Goal: Task Accomplishment & Management: Complete application form

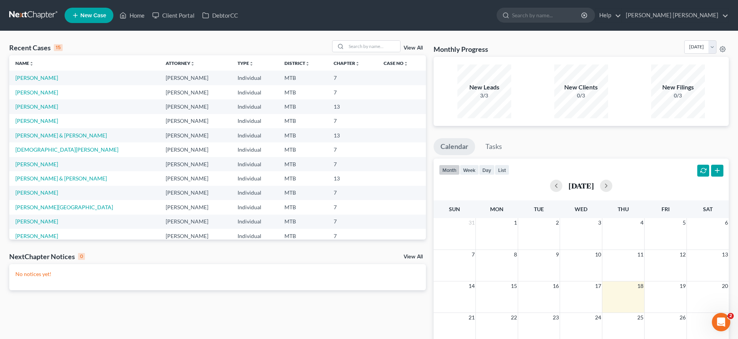
click at [85, 15] on span "New Case" at bounding box center [93, 16] width 26 height 6
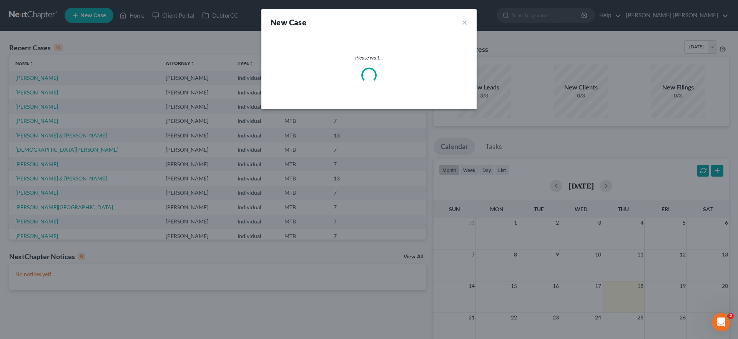
select select "47"
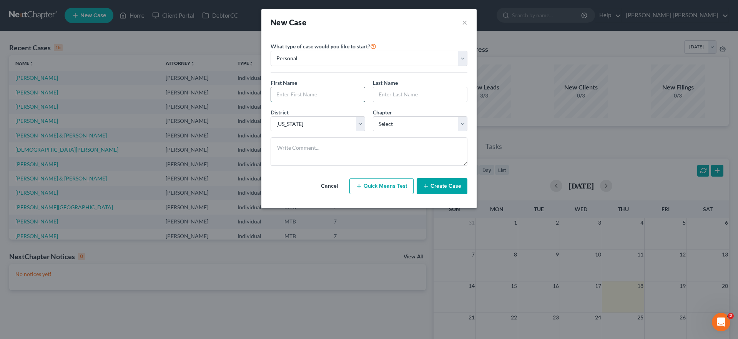
click at [324, 91] on input "text" at bounding box center [318, 94] width 94 height 15
type input "[PERSON_NAME]"
type input "T"
type input "[PERSON_NAME]"
click at [427, 119] on select "Select 7 11 12 13" at bounding box center [420, 123] width 95 height 15
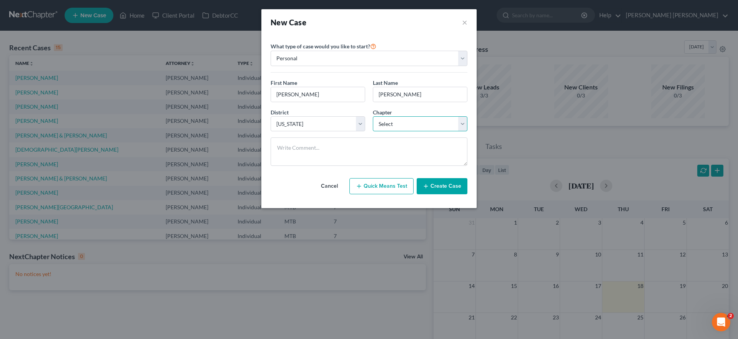
select select "0"
click at [446, 185] on button "Create Case" at bounding box center [442, 186] width 51 height 16
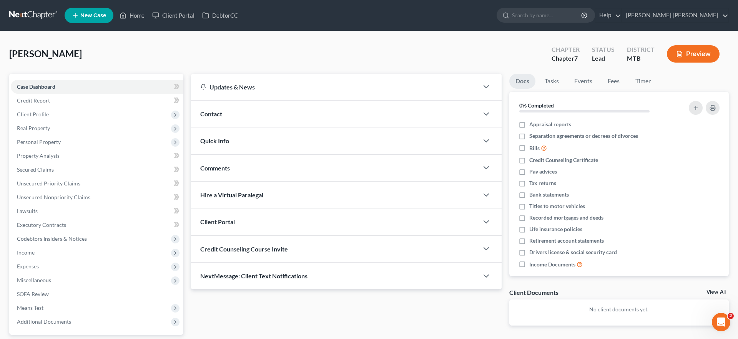
click at [279, 221] on div "Client Portal" at bounding box center [334, 222] width 287 height 27
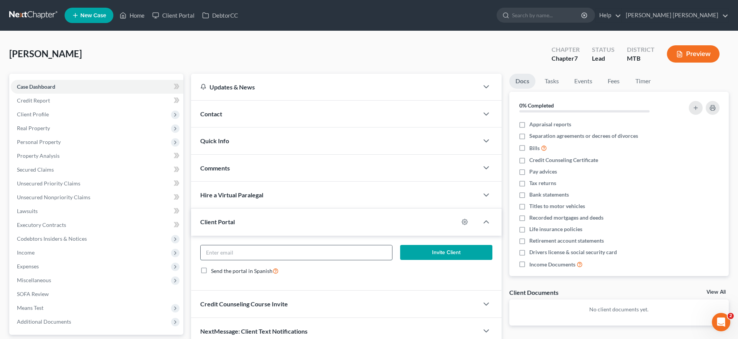
click at [276, 246] on input "email" at bounding box center [296, 253] width 191 height 15
paste input "[EMAIL_ADDRESS][DOMAIN_NAME]"
type input "[EMAIL_ADDRESS][DOMAIN_NAME]"
click at [443, 251] on button "Invite Client" at bounding box center [446, 252] width 92 height 15
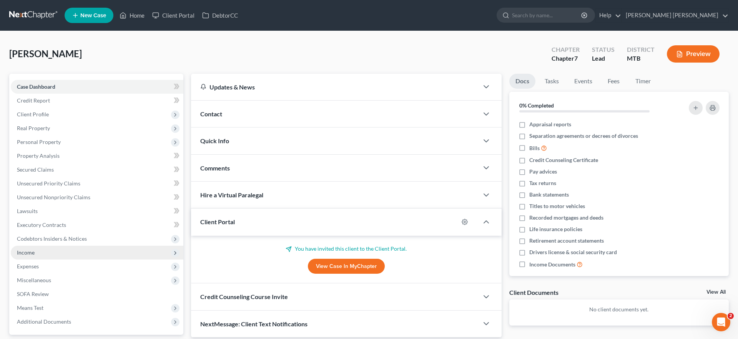
click at [63, 253] on span "Income" at bounding box center [97, 253] width 173 height 14
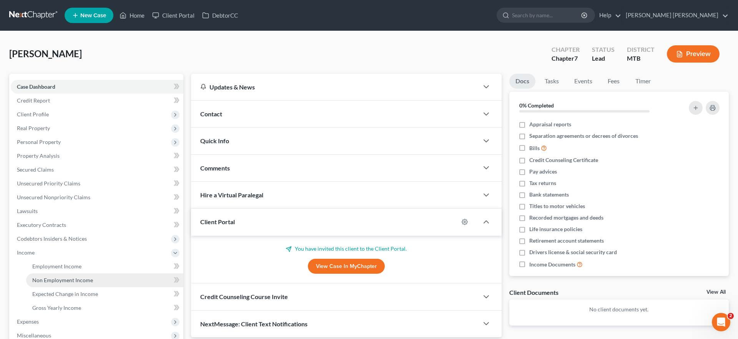
click at [70, 281] on span "Non Employment Income" at bounding box center [62, 280] width 61 height 7
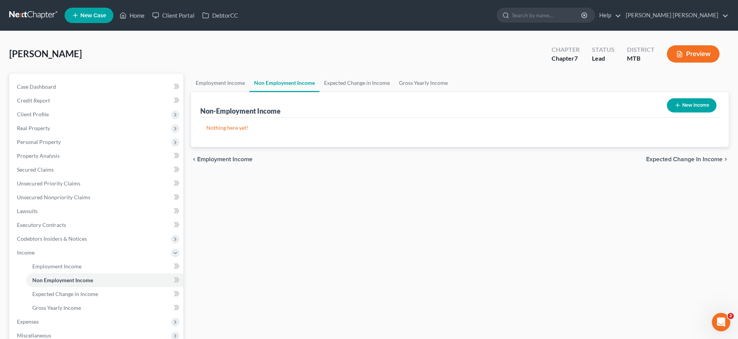
click at [685, 105] on button "New Income" at bounding box center [692, 105] width 50 height 14
select select "0"
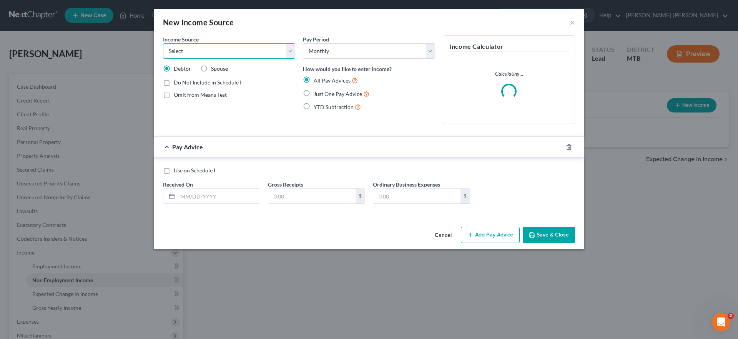
click at [273, 52] on select "Select Unemployment Disability (from employer) Pension Retirement Social Securi…" at bounding box center [229, 50] width 132 height 15
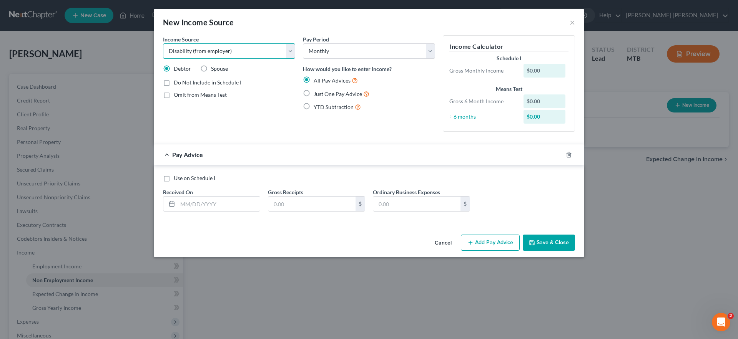
click at [269, 53] on select "Select Unemployment Disability (from employer) Pension Retirement Social Securi…" at bounding box center [229, 50] width 132 height 15
select select "12"
click at [229, 205] on input "text" at bounding box center [219, 204] width 82 height 15
click at [300, 208] on input "text" at bounding box center [311, 204] width 87 height 15
type input "2,044"
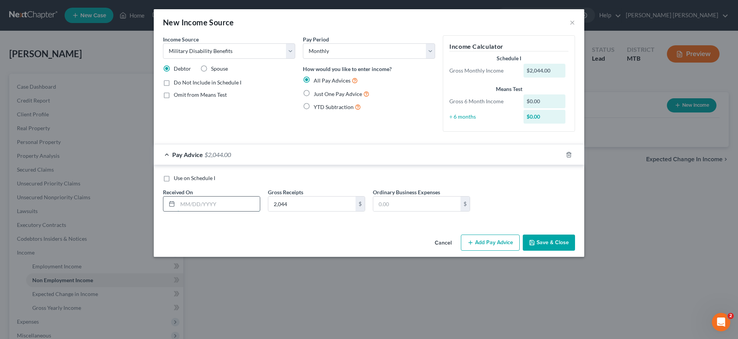
click at [209, 200] on input "text" at bounding box center [219, 204] width 82 height 15
type input "[DATE]"
click at [552, 243] on button "Save & Close" at bounding box center [549, 243] width 52 height 16
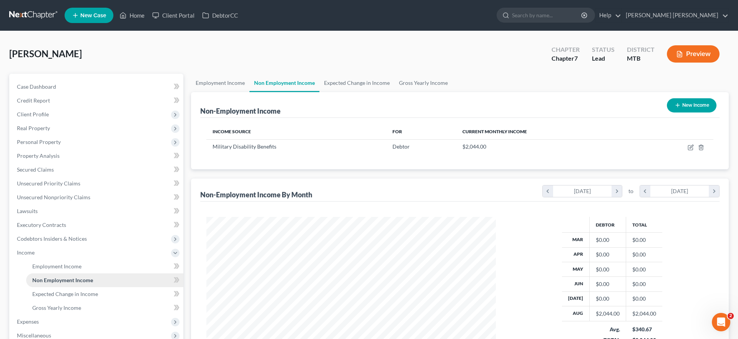
scroll to position [124, 0]
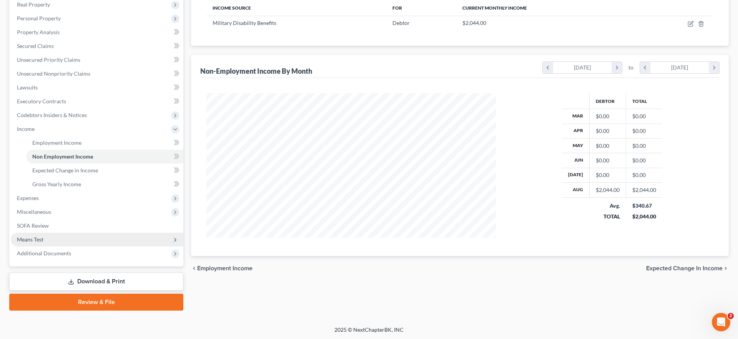
click at [120, 242] on span "Means Test" at bounding box center [97, 240] width 173 height 14
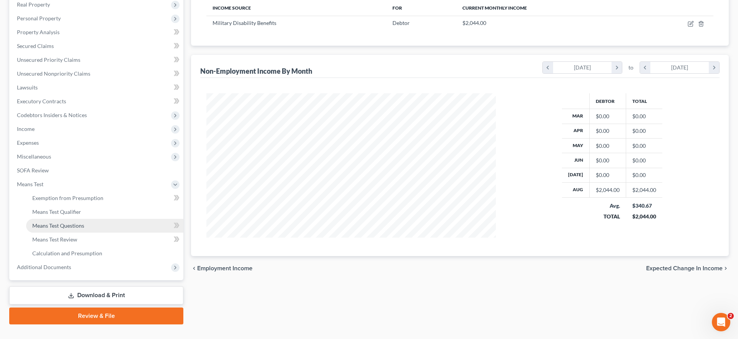
click at [128, 227] on link "Means Test Questions" at bounding box center [104, 226] width 157 height 14
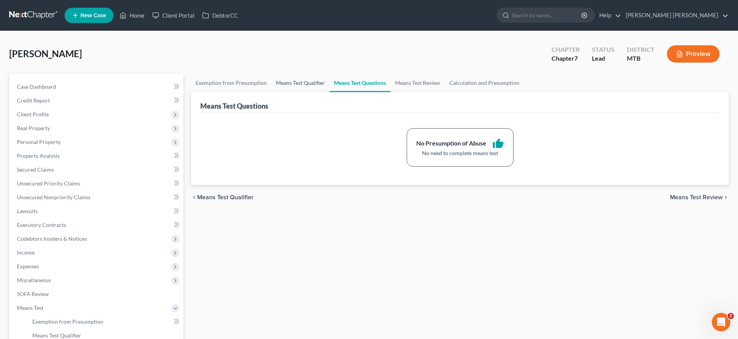
click at [297, 83] on link "Means Test Qualifier" at bounding box center [300, 83] width 58 height 18
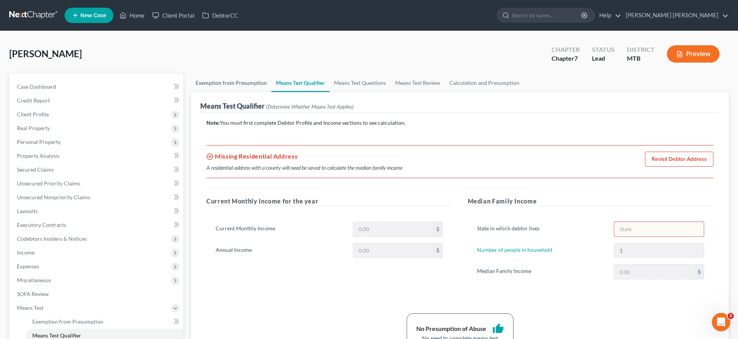
click at [230, 86] on link "Exemption from Presumption" at bounding box center [231, 83] width 80 height 18
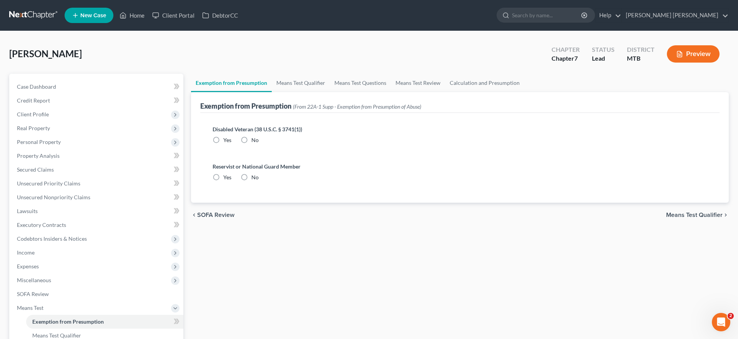
click at [223, 139] on label "Yes" at bounding box center [227, 140] width 8 height 8
click at [226, 139] on input "Yes" at bounding box center [228, 138] width 5 height 5
radio input "true"
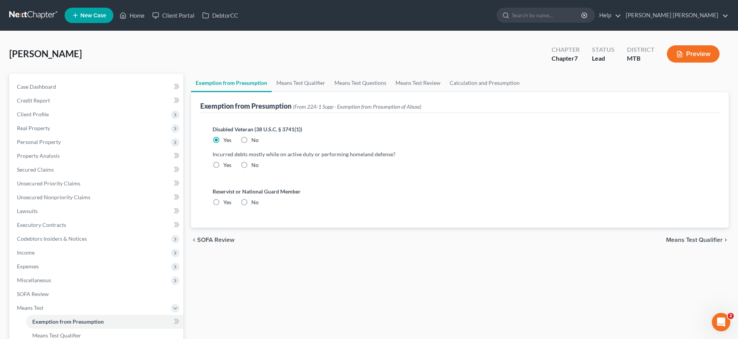
click at [223, 165] on label "Yes" at bounding box center [227, 165] width 8 height 8
click at [226, 165] on input "Yes" at bounding box center [228, 163] width 5 height 5
radio input "true"
click at [251, 164] on label "No" at bounding box center [254, 165] width 7 height 8
click at [254, 164] on input "No" at bounding box center [256, 163] width 5 height 5
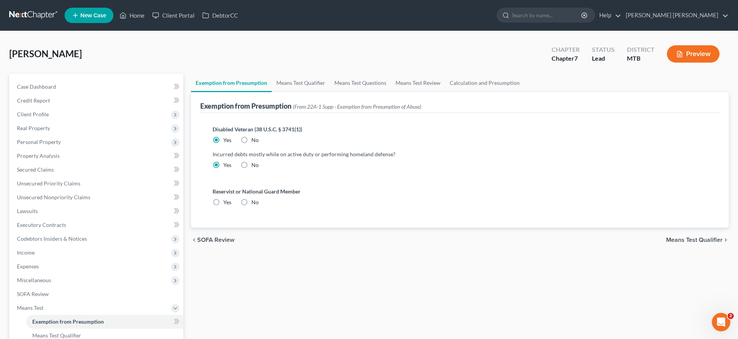
radio input "true"
click at [340, 288] on div "Exemption from Presumption Means Test Qualifier Means Test Questions Means Test…" at bounding box center [459, 261] width 545 height 375
click at [223, 166] on label "Yes" at bounding box center [227, 165] width 8 height 8
click at [226, 166] on input "Yes" at bounding box center [228, 163] width 5 height 5
radio input "true"
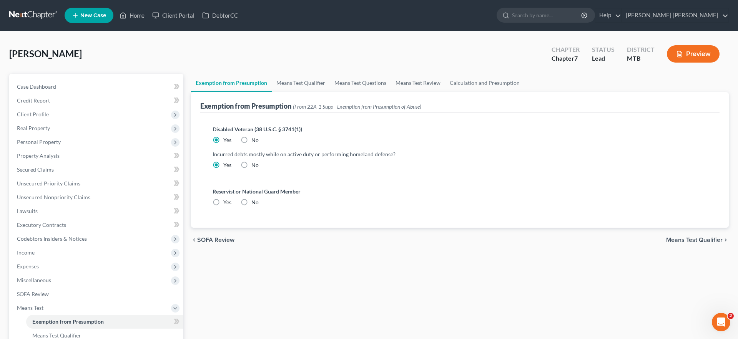
click at [702, 238] on span "Means Test Qualifier" at bounding box center [694, 240] width 57 height 6
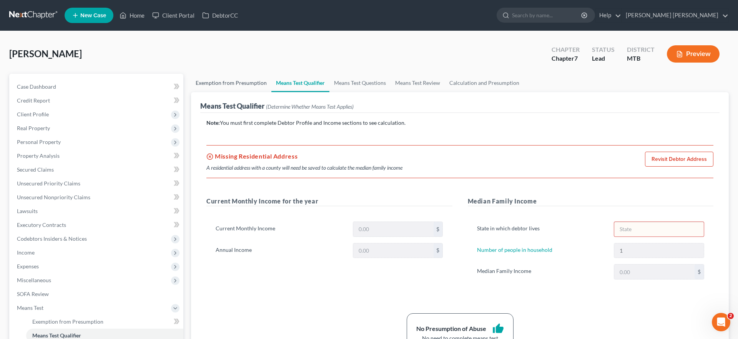
click at [226, 85] on link "Exemption from Presumption" at bounding box center [231, 83] width 80 height 18
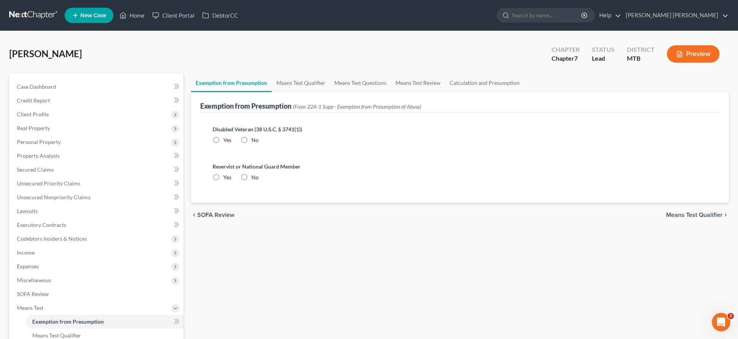
radio input "true"
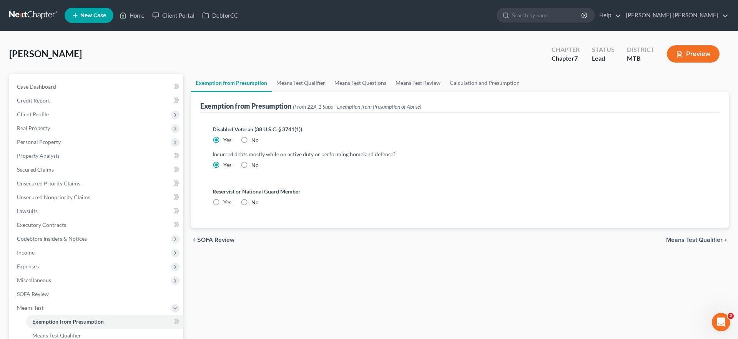
click at [251, 199] on label "No" at bounding box center [254, 203] width 7 height 8
click at [254, 199] on input "No" at bounding box center [256, 201] width 5 height 5
radio input "true"
click at [705, 242] on span "Means Test Qualifier" at bounding box center [694, 240] width 57 height 6
